Goal: Go to known website

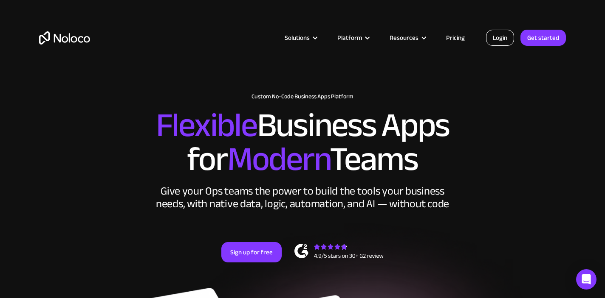
click at [510, 35] on link "Login" at bounding box center [500, 38] width 28 height 16
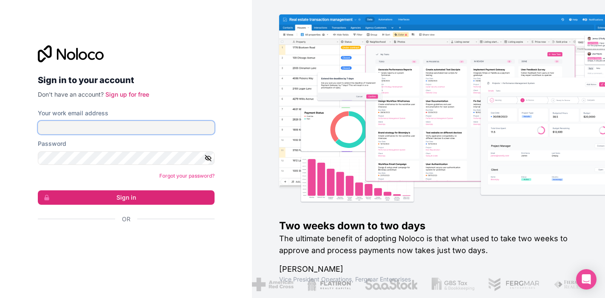
click at [143, 121] on input "Your work email address" at bounding box center [126, 128] width 177 height 14
type input "[EMAIL_ADDRESS][DOMAIN_NAME]"
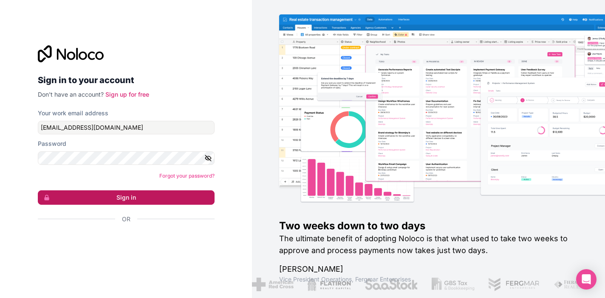
click at [69, 201] on button "Sign in" at bounding box center [126, 198] width 177 height 14
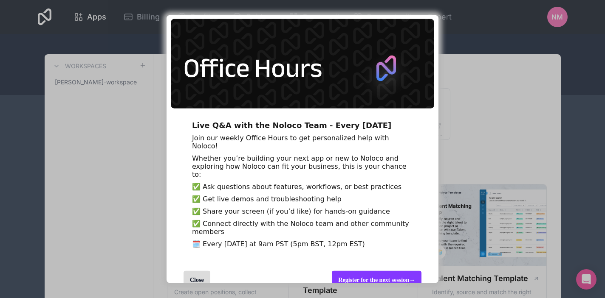
scroll to position [37, 0]
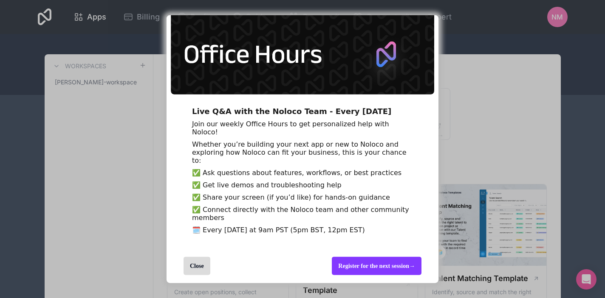
click at [213, 277] on div "Close" at bounding box center [234, 265] width 136 height 35
click at [193, 278] on div "Close" at bounding box center [234, 265] width 136 height 35
click at [189, 268] on div "Close" at bounding box center [196, 266] width 27 height 18
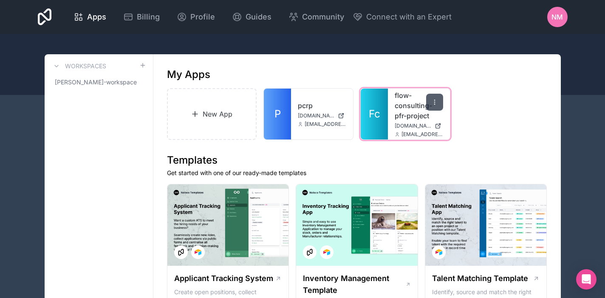
click at [432, 99] on icon at bounding box center [434, 102] width 7 height 7
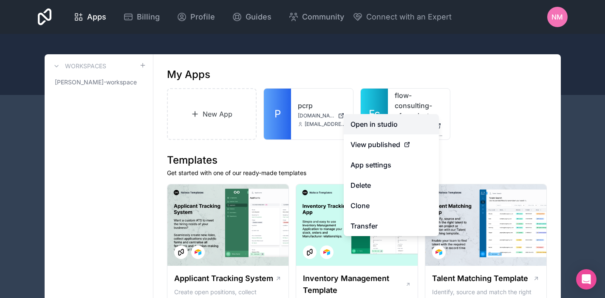
click at [369, 127] on link "Open in studio" at bounding box center [390, 124] width 95 height 20
